Goal: Task Accomplishment & Management: Manage account settings

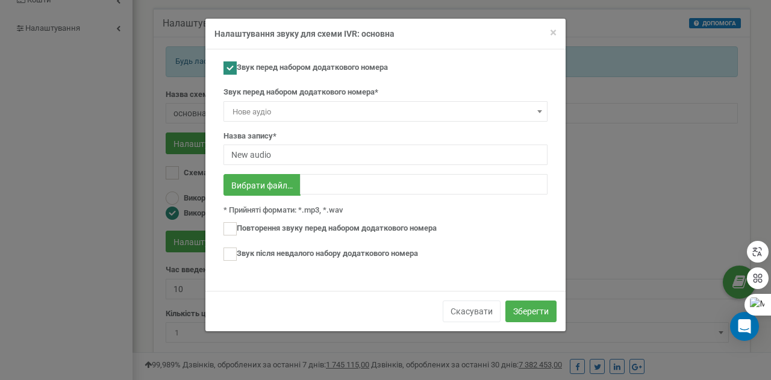
scroll to position [735, 638]
click at [551, 218] on div "Звук перед набором додаткового номера Звук перед набором додаткового номера* Но…" at bounding box center [385, 166] width 342 height 211
click at [520, 309] on font "Зберегти" at bounding box center [531, 312] width 36 height 10
click at [518, 308] on font "Зберегти" at bounding box center [531, 312] width 36 height 10
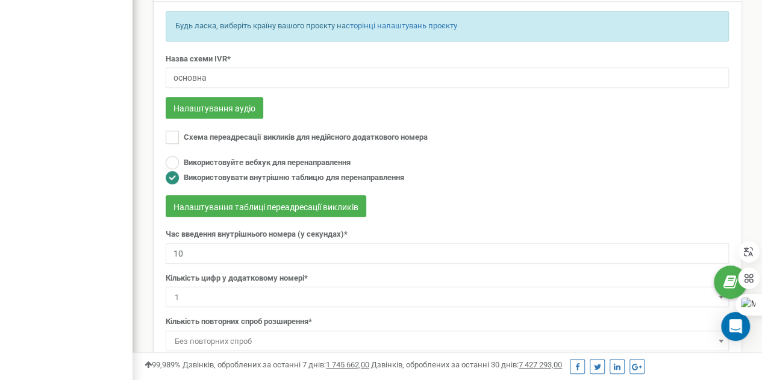
scroll to position [290, 0]
click at [461, 186] on div "Використовуйте вебхук для перенаправлення Використовувати внутрішню таблицю для…" at bounding box center [447, 171] width 563 height 30
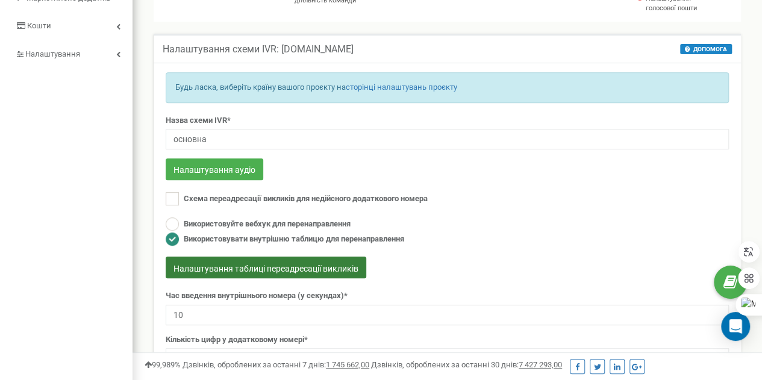
scroll to position [230, 0]
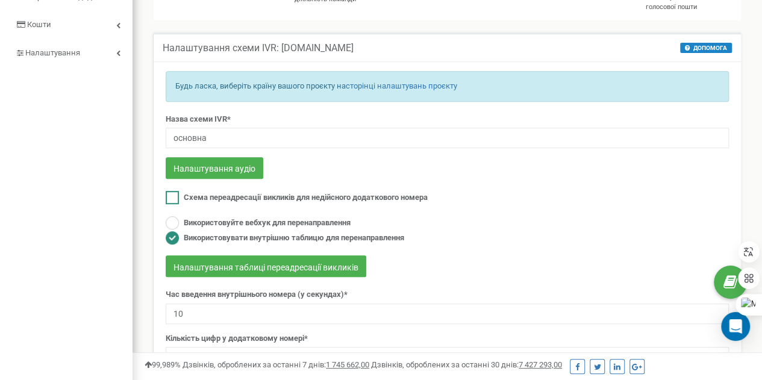
click at [175, 204] on ins at bounding box center [172, 197] width 13 height 13
checkbox input "true"
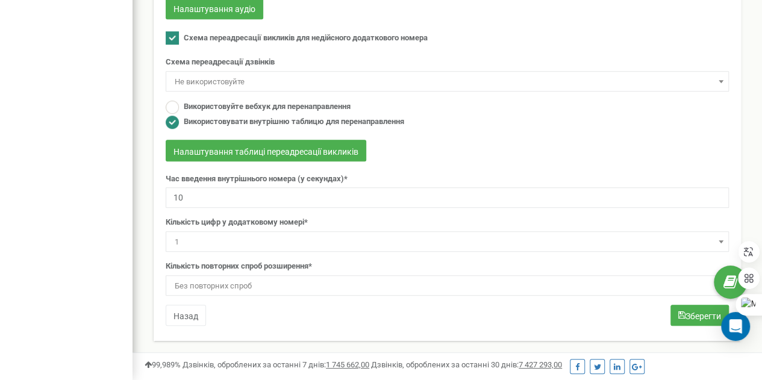
scroll to position [407, 0]
click at [699, 240] on span "1" at bounding box center [447, 242] width 555 height 17
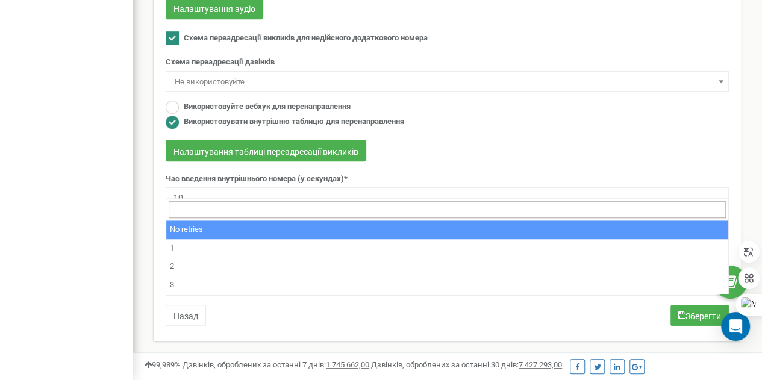
click at [541, 290] on span "Без повторних спроб" at bounding box center [447, 286] width 555 height 17
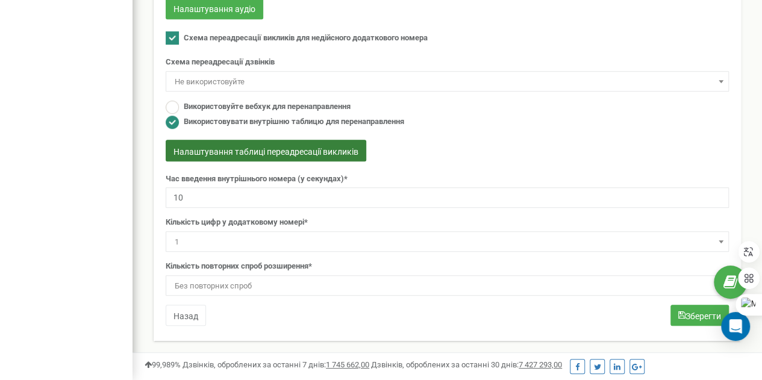
click at [251, 151] on font "Налаштування таблиці переадресації викликів" at bounding box center [265, 151] width 185 height 10
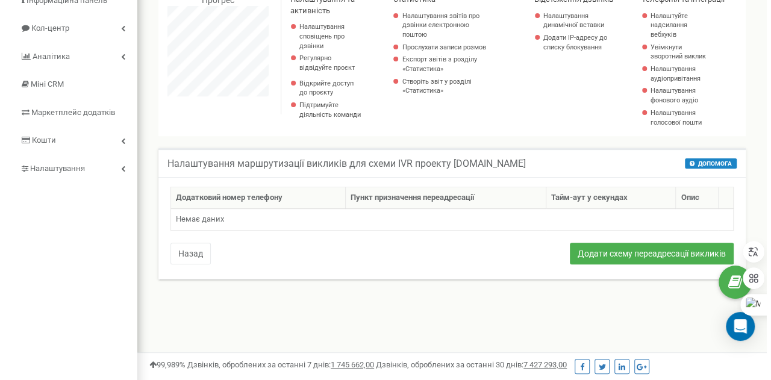
scroll to position [117, 0]
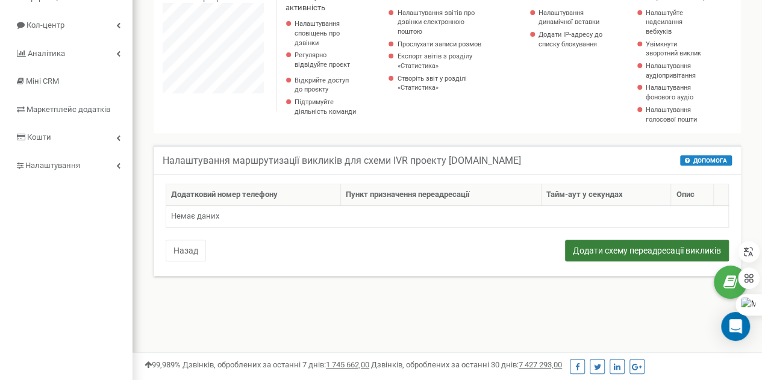
click at [611, 256] on font "Додати схему переадресації викликів" at bounding box center [647, 251] width 148 height 10
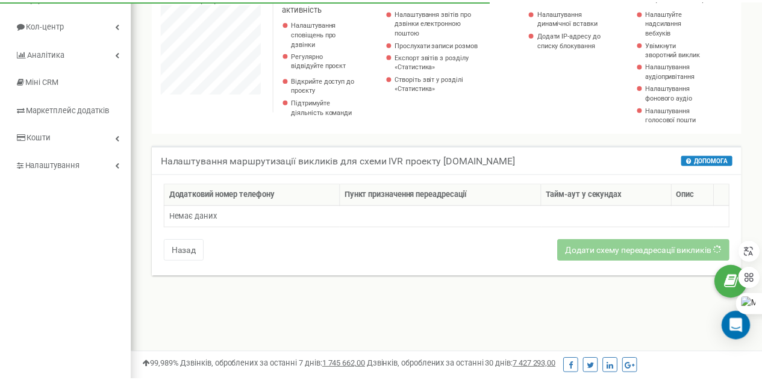
scroll to position [723, 638]
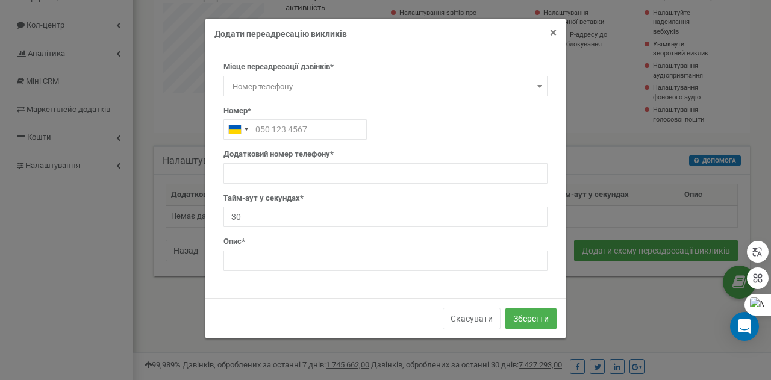
click at [552, 28] on font "×" at bounding box center [553, 32] width 7 height 14
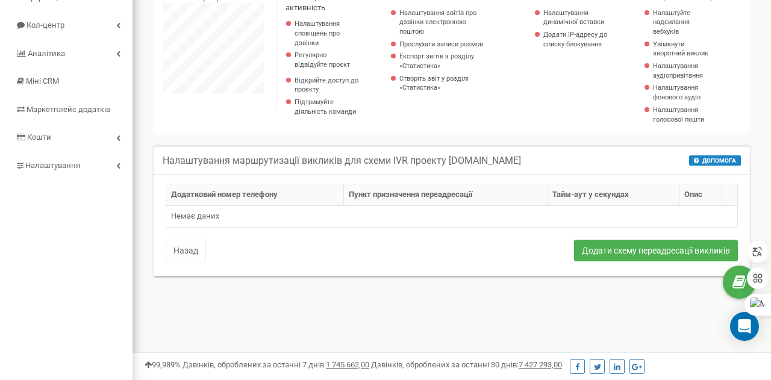
scroll to position [601600, 601693]
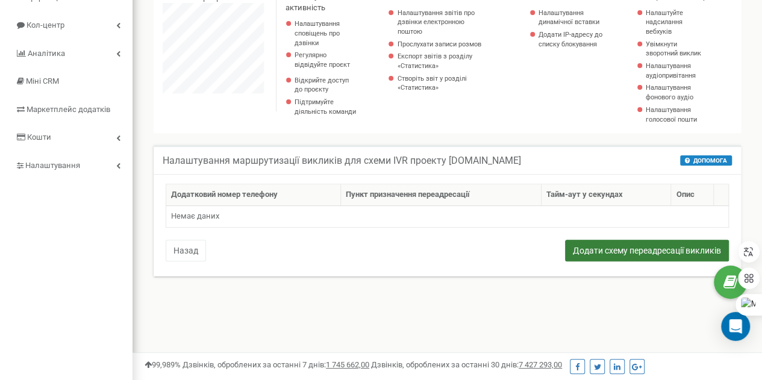
click at [632, 256] on font "Додати схему переадресації викликів" at bounding box center [647, 251] width 148 height 10
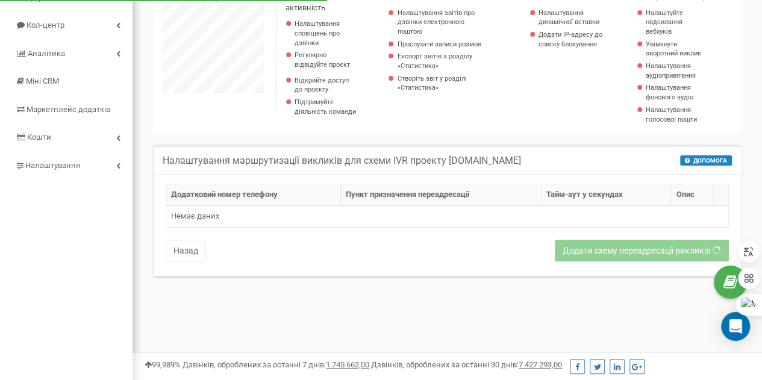
scroll to position [723, 638]
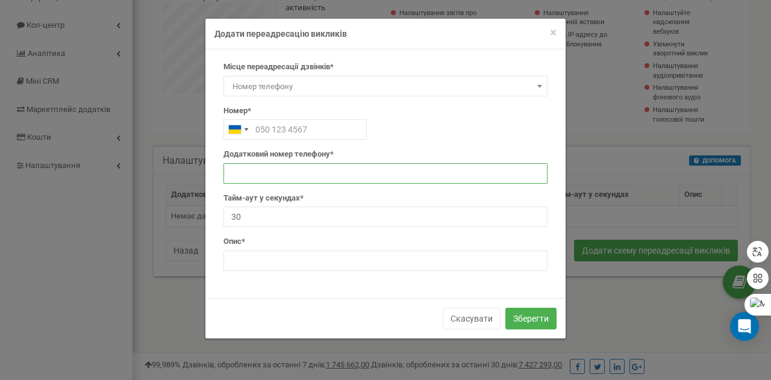
click at [318, 173] on input "text" at bounding box center [385, 173] width 324 height 20
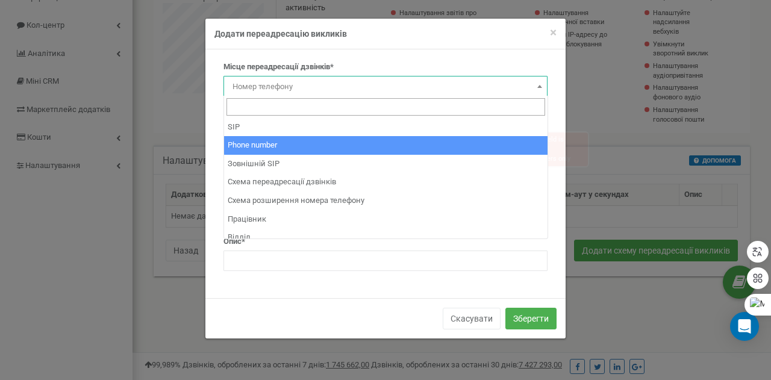
click at [504, 84] on span "Номер телефону" at bounding box center [386, 86] width 316 height 17
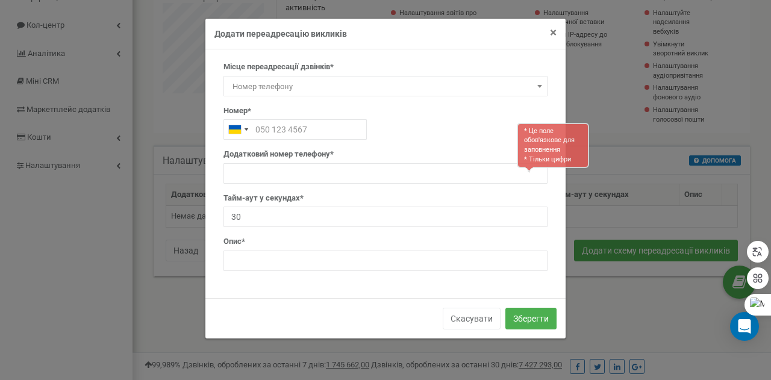
click at [557, 33] on font "×" at bounding box center [553, 32] width 7 height 14
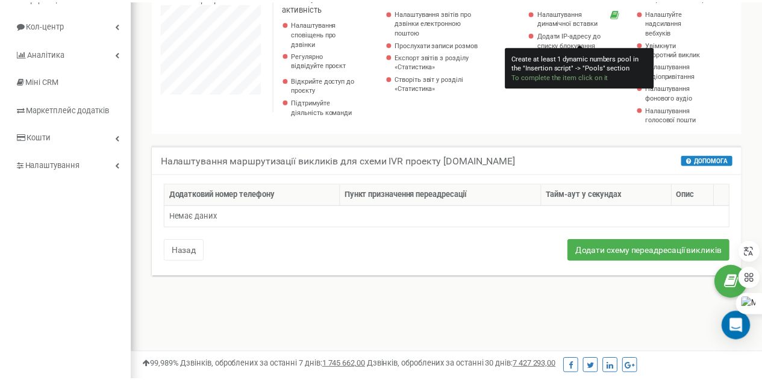
scroll to position [601600, 601693]
